Goal: Check status

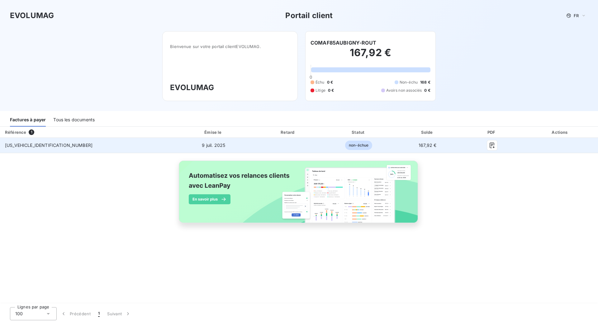
click at [345, 146] on span "non-échue" at bounding box center [358, 144] width 27 height 9
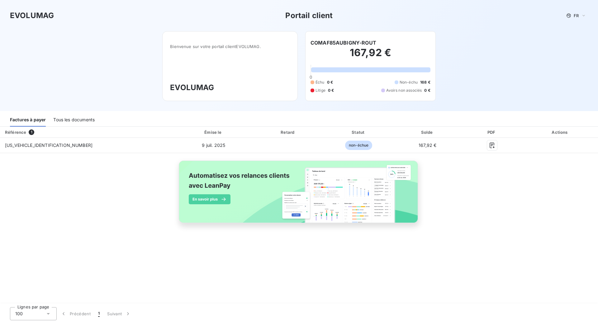
click at [86, 121] on div "Tous les documents" at bounding box center [73, 119] width 41 height 13
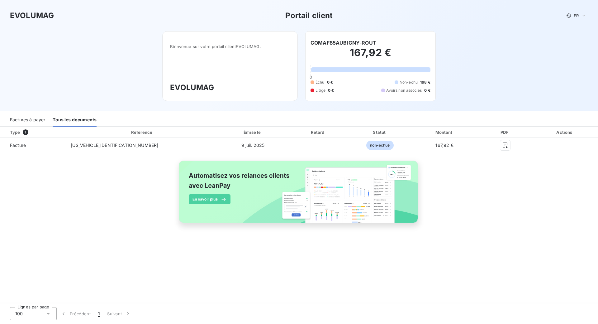
click at [30, 120] on div "Factures à payer" at bounding box center [27, 119] width 35 height 13
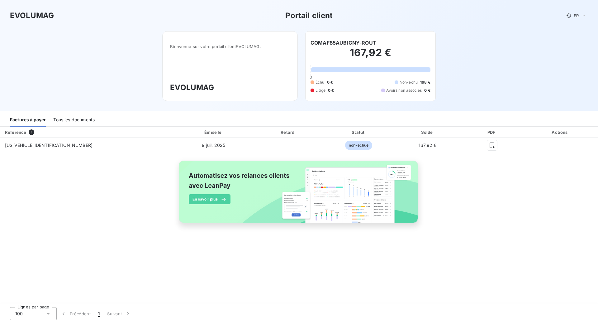
click at [30, 132] on span "1" at bounding box center [32, 132] width 6 height 6
